Goal: Check status

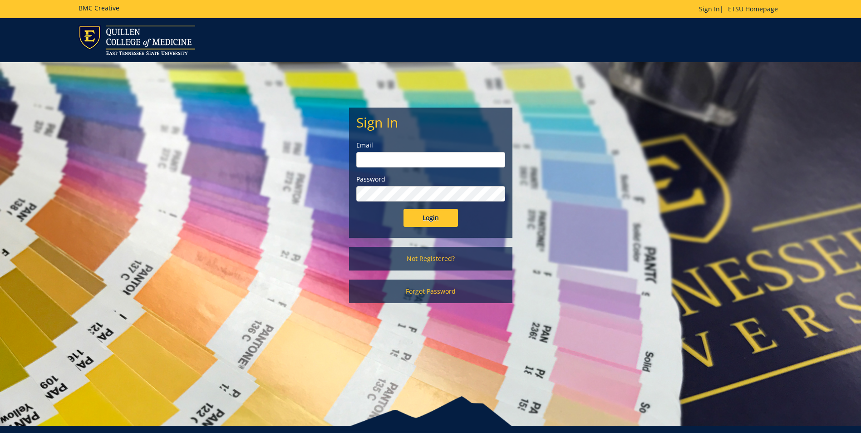
click at [375, 163] on input "email" at bounding box center [430, 159] width 149 height 15
type input "wisley@etsu.edu"
click at [446, 217] on input "Login" at bounding box center [430, 218] width 54 height 18
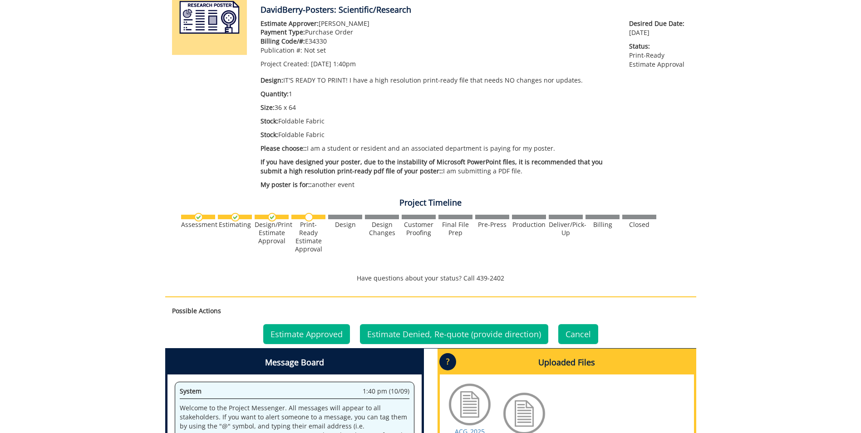
scroll to position [272, 0]
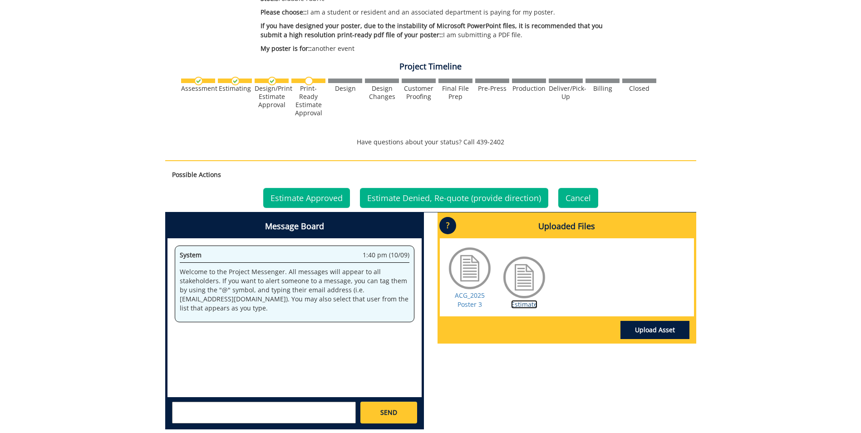
click at [525, 304] on link "Estimate" at bounding box center [524, 304] width 26 height 9
click at [325, 196] on link "Estimate Approved" at bounding box center [306, 198] width 87 height 20
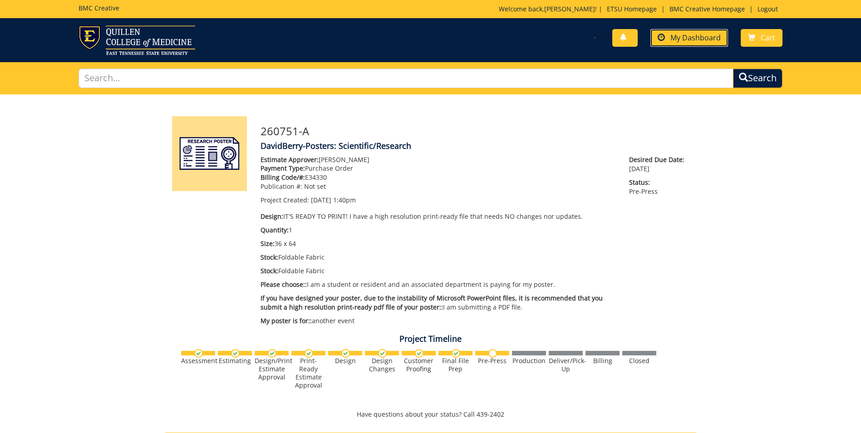
click at [703, 38] on span "My Dashboard" at bounding box center [695, 38] width 50 height 10
